Goal: Obtain resource: Download file/media

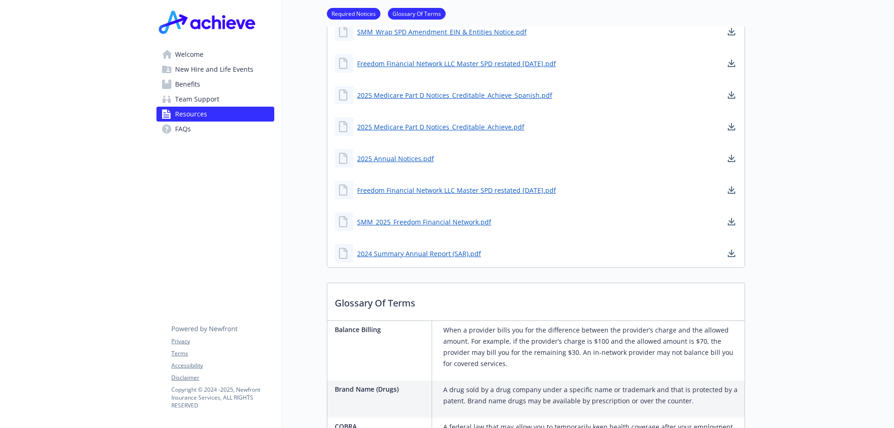
scroll to position [261, 0]
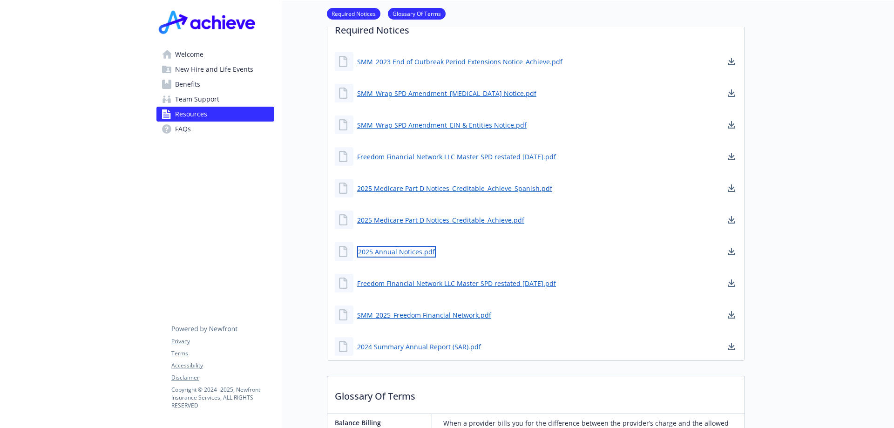
click at [390, 250] on link "2025 Annual Notices.pdf" at bounding box center [396, 252] width 79 height 12
click at [194, 64] on span "New Hire and Life Events" at bounding box center [214, 69] width 78 height 15
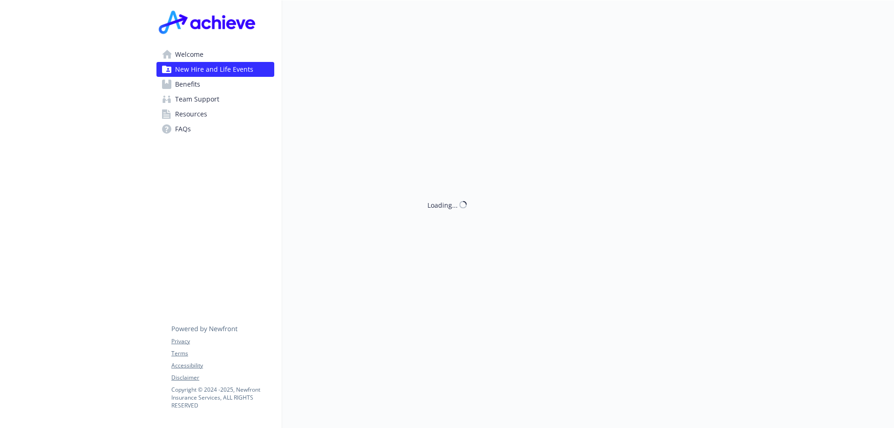
scroll to position [261, 0]
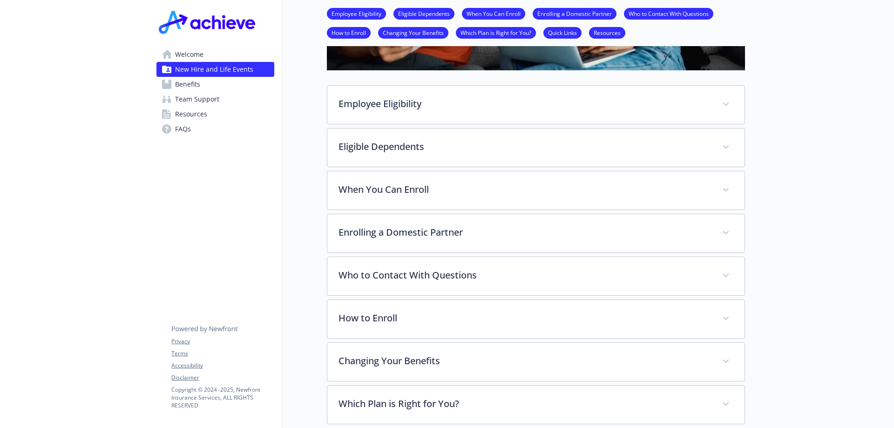
click at [609, 32] on link "Resources" at bounding box center [607, 32] width 36 height 9
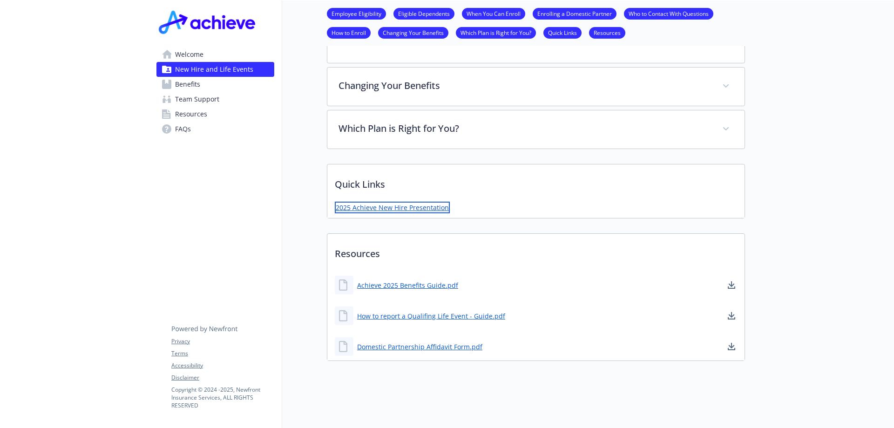
click at [414, 204] on link "2025 Achieve New Hire Presentation" at bounding box center [392, 208] width 115 height 12
